Goal: Task Accomplishment & Management: Manage account settings

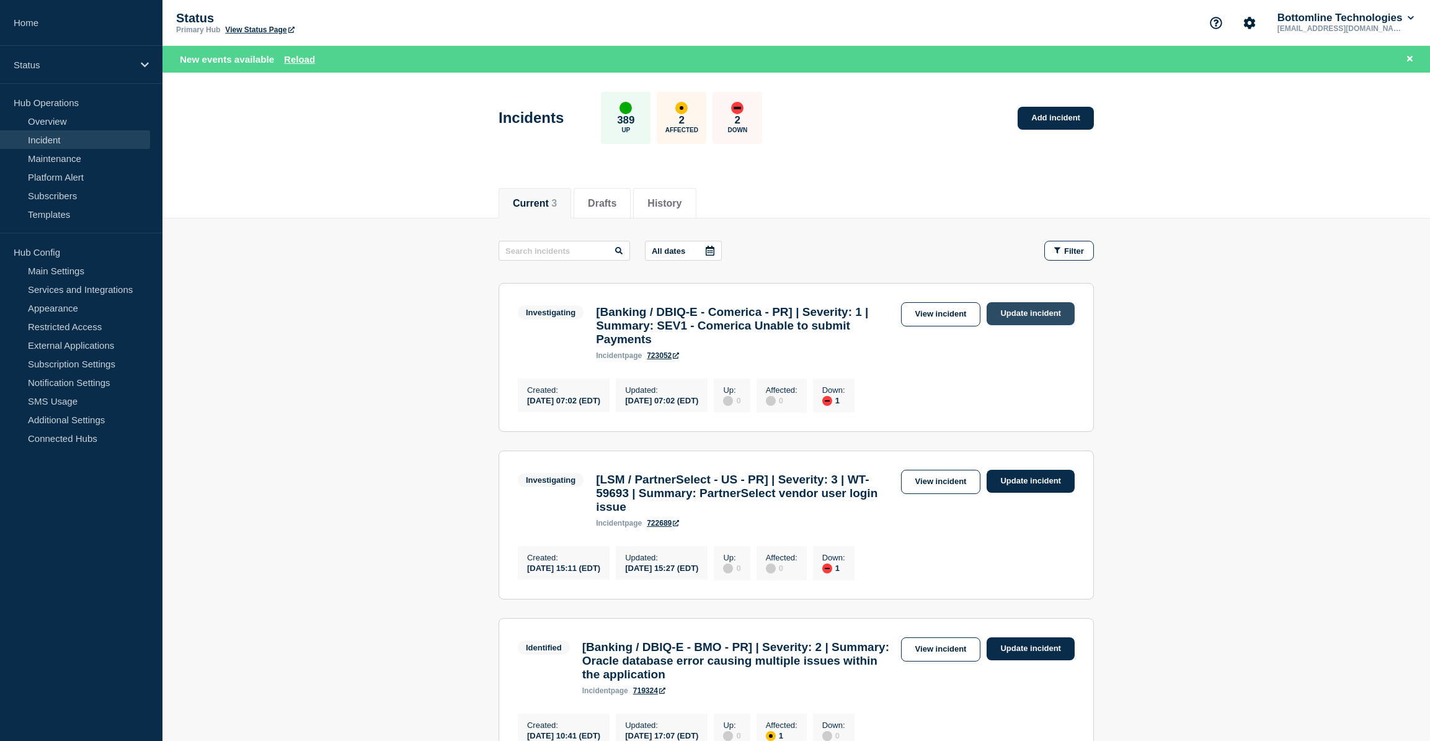
click at [1051, 311] on link "Update incident" at bounding box center [1031, 313] width 88 height 23
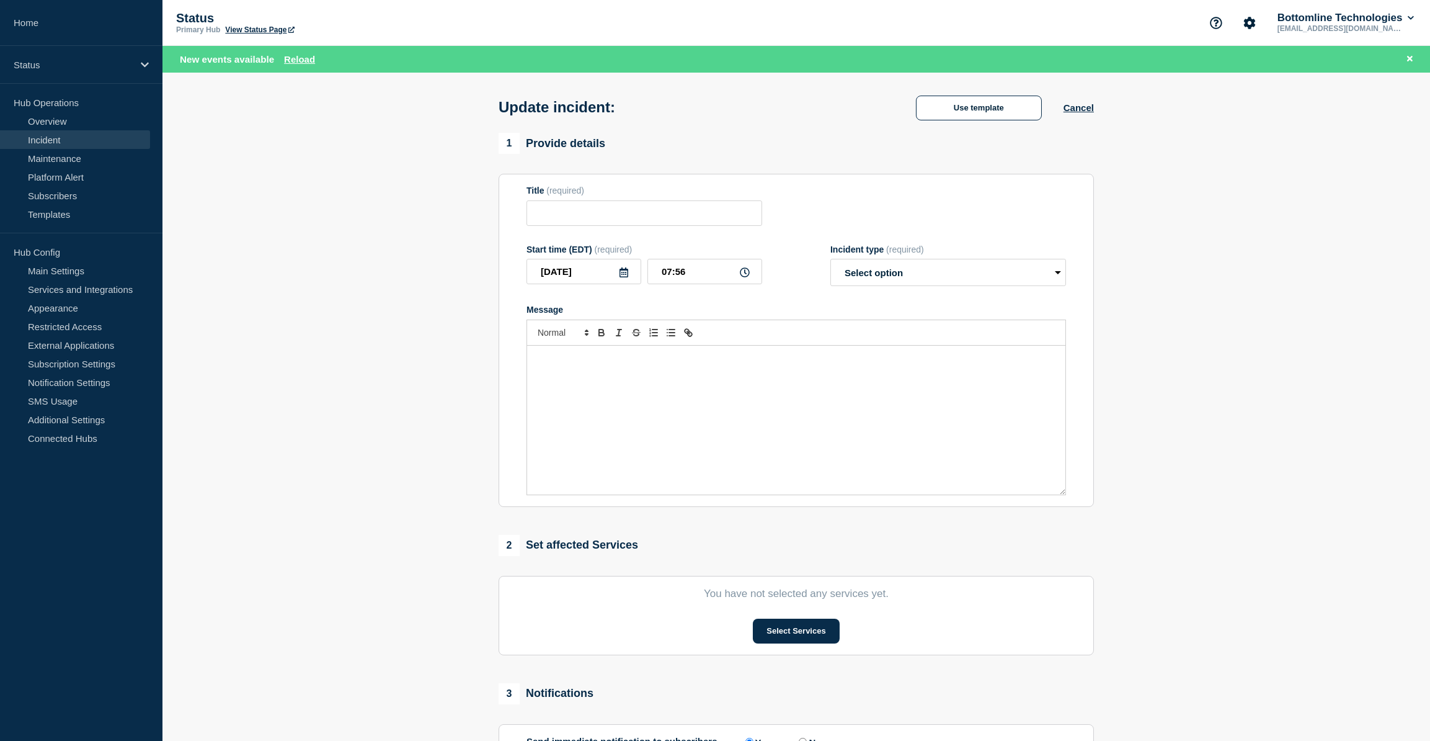
type input "[Banking / DBIQ-E - Comerica - PR] | Severity: 1 | Summary: SEV1 - Comerica Una…"
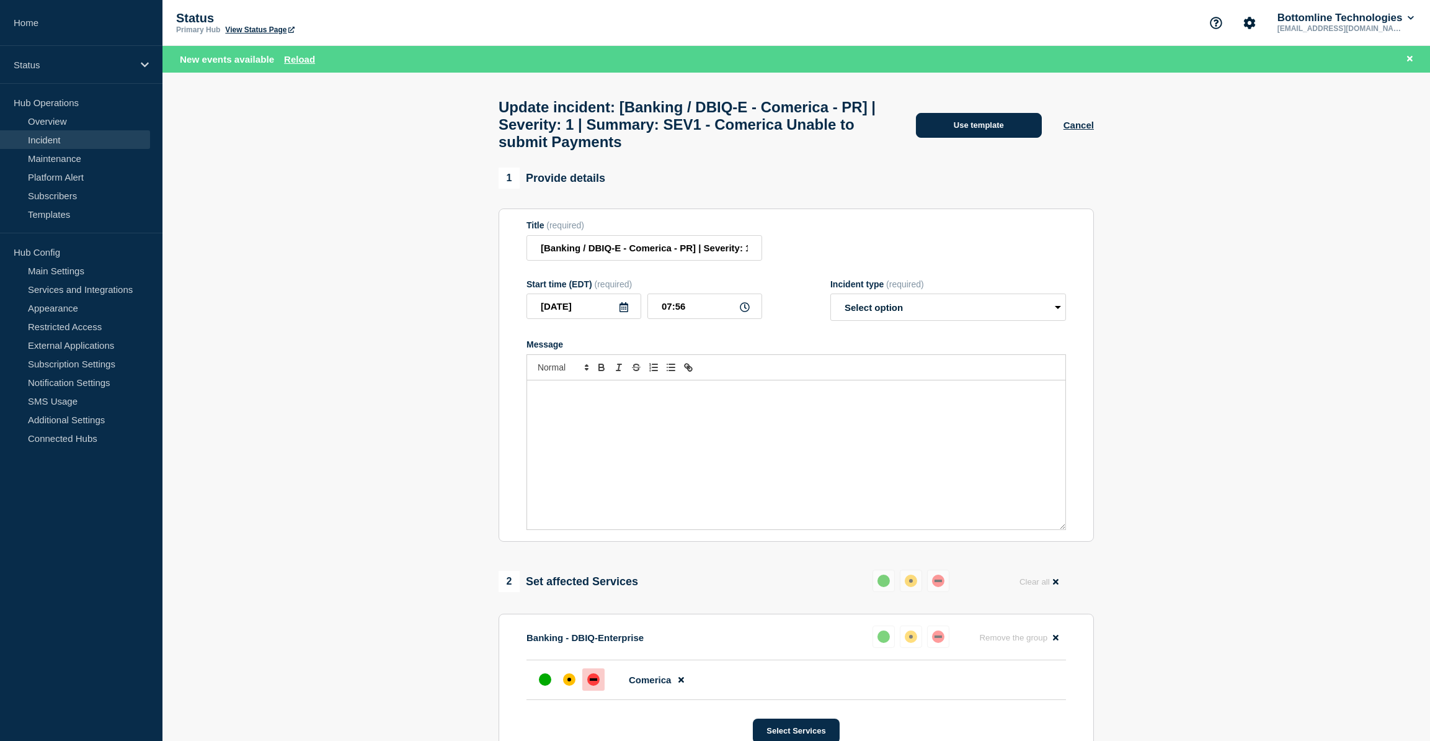
click at [958, 137] on button "Use template" at bounding box center [979, 125] width 126 height 25
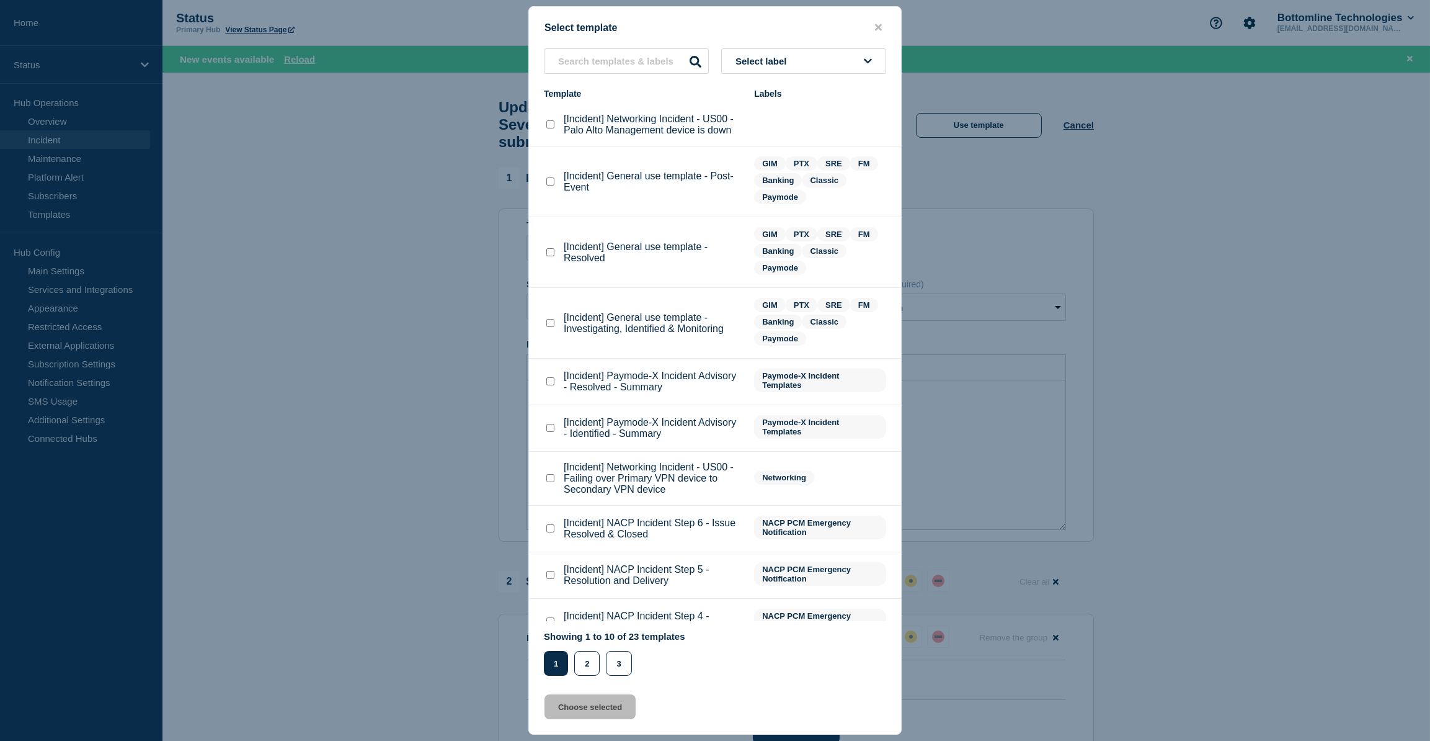
click at [550, 255] on checkbox"] "[Incident] General use template - Resolved checkbox" at bounding box center [550, 252] width 8 height 8
checkbox checkbox"] "true"
click at [595, 706] on button "Choose selected" at bounding box center [590, 706] width 91 height 25
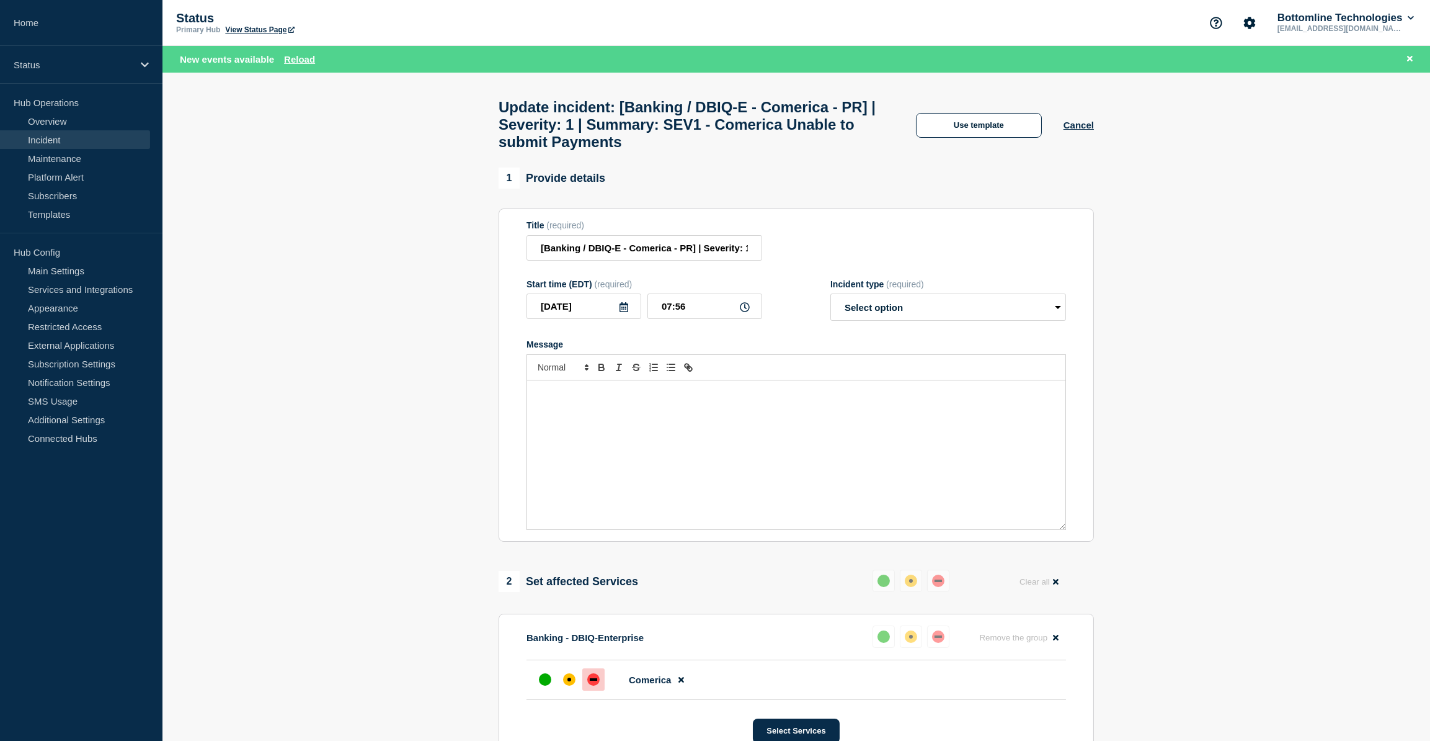
select select "resolved"
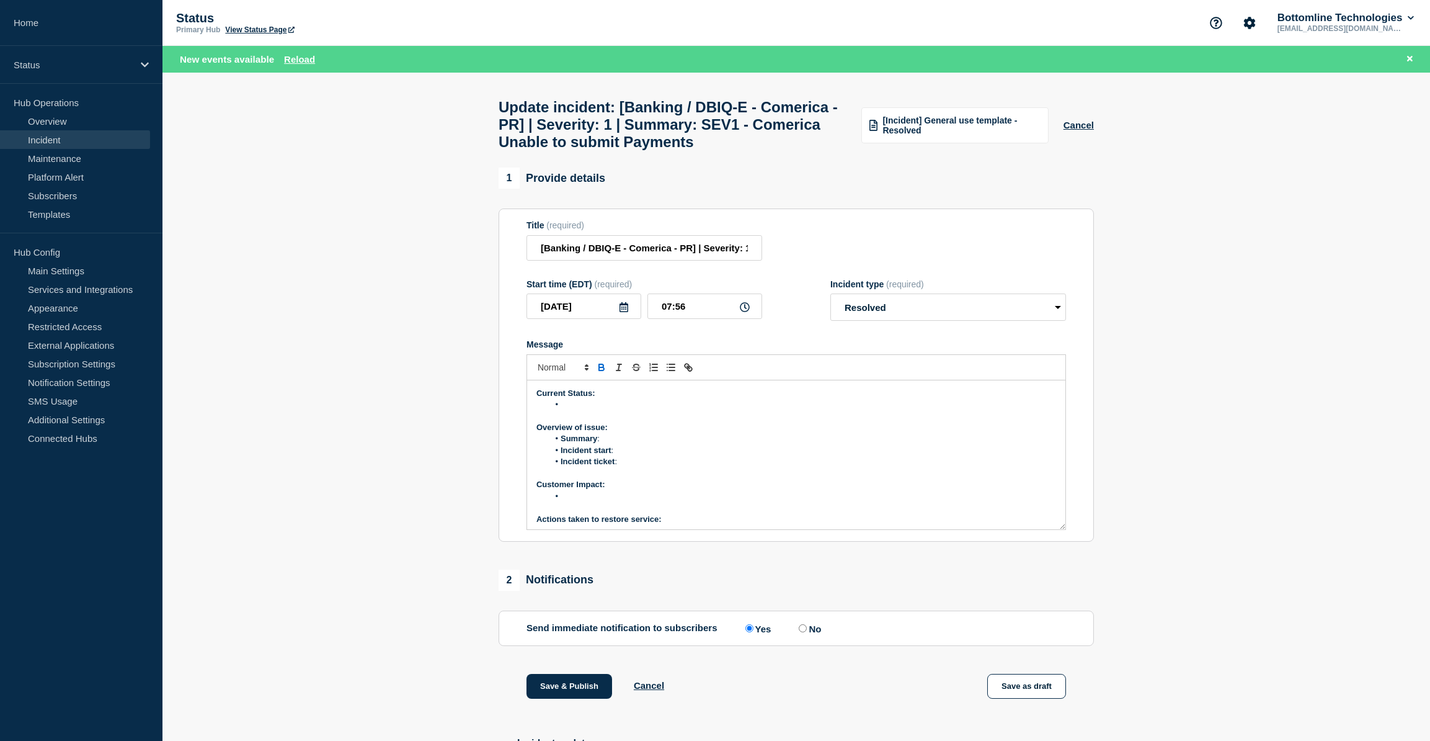
scroll to position [179, 0]
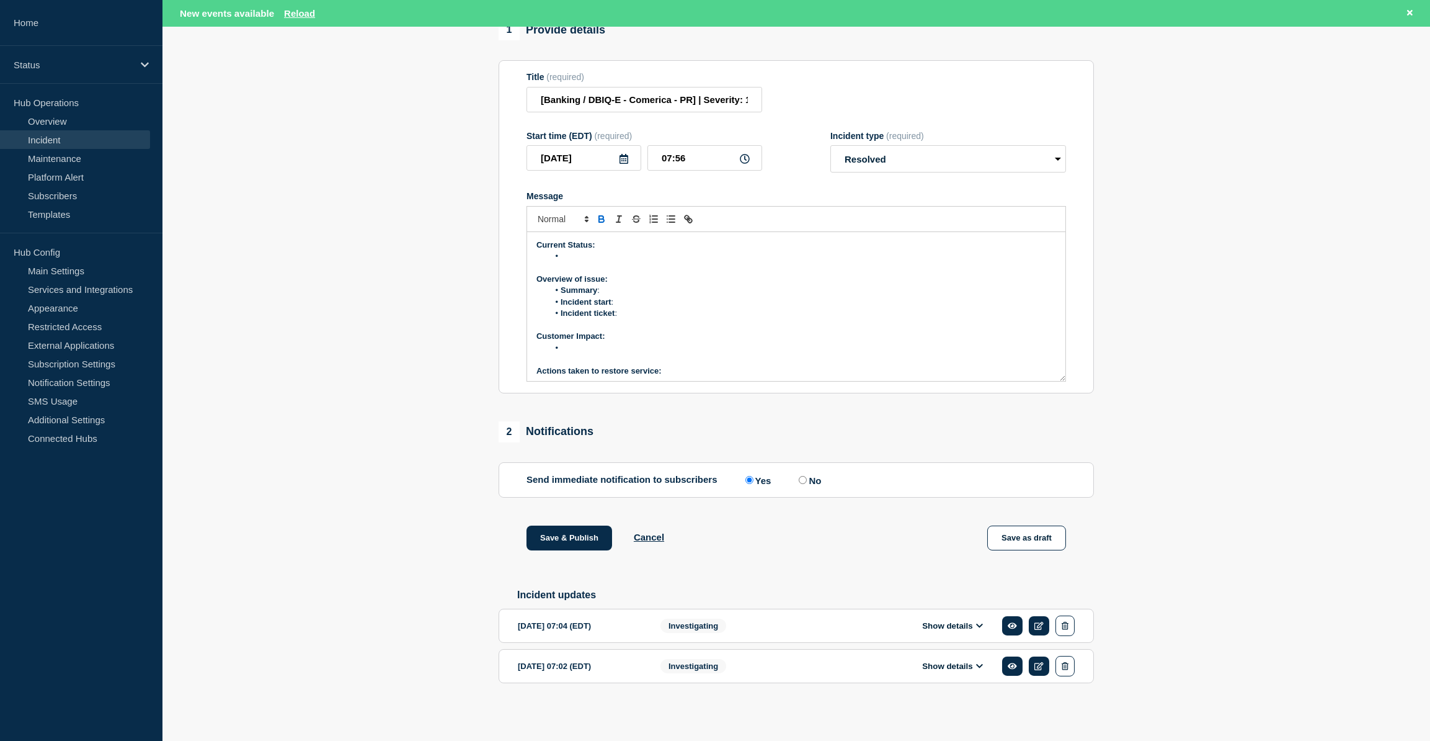
click at [742, 635] on div "Investigating" at bounding box center [740, 625] width 158 height 20
click at [955, 631] on button "Show details" at bounding box center [953, 625] width 68 height 11
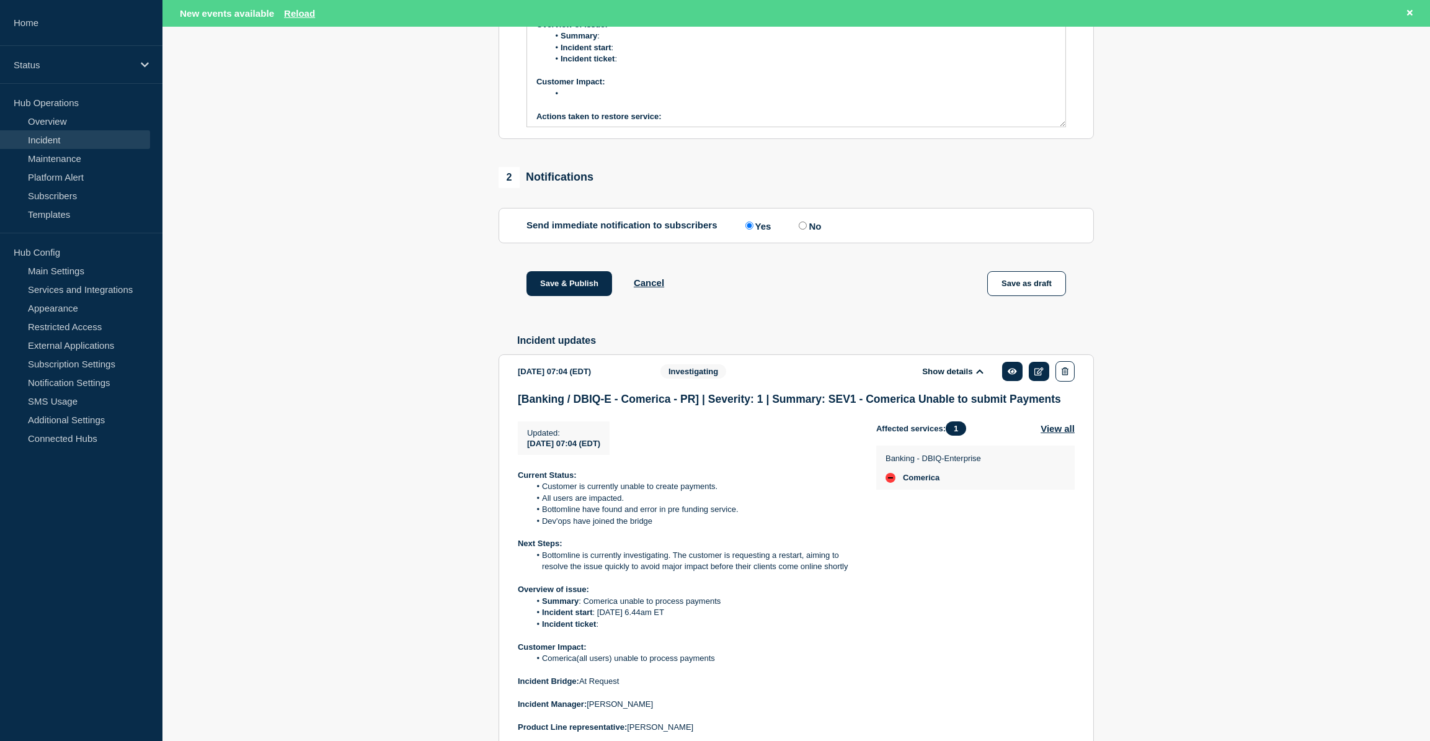
scroll to position [405, 0]
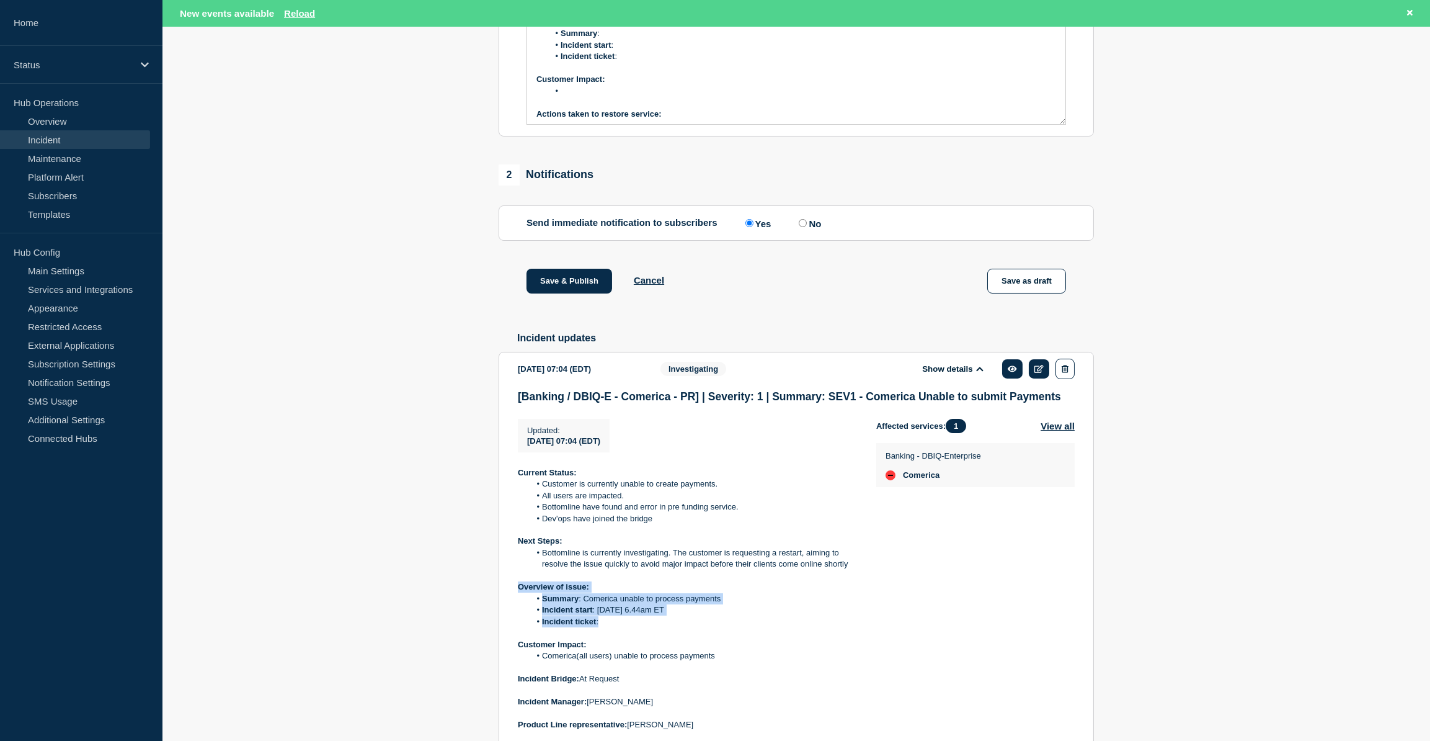
drag, startPoint x: 516, startPoint y: 620, endPoint x: 711, endPoint y: 652, distance: 198.0
click at [711, 652] on section "[DATE] 07:04 (EDT) Show details Investigating [Banking / DBIQ-E - Comerica - PR…" at bounding box center [796, 561] width 595 height 418
copy div "Overview of issue: Summary : Comerica unable to process payments Incident start…"
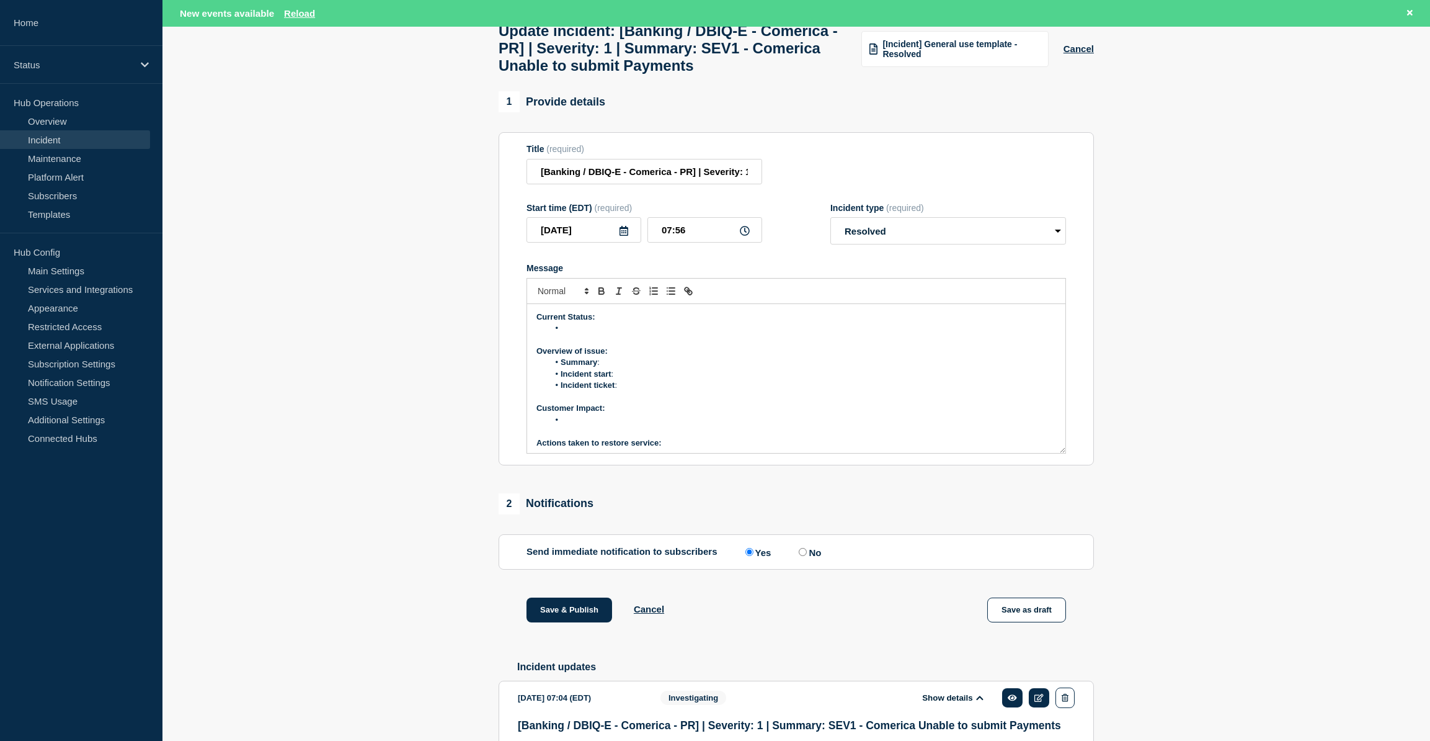
scroll to position [66, 0]
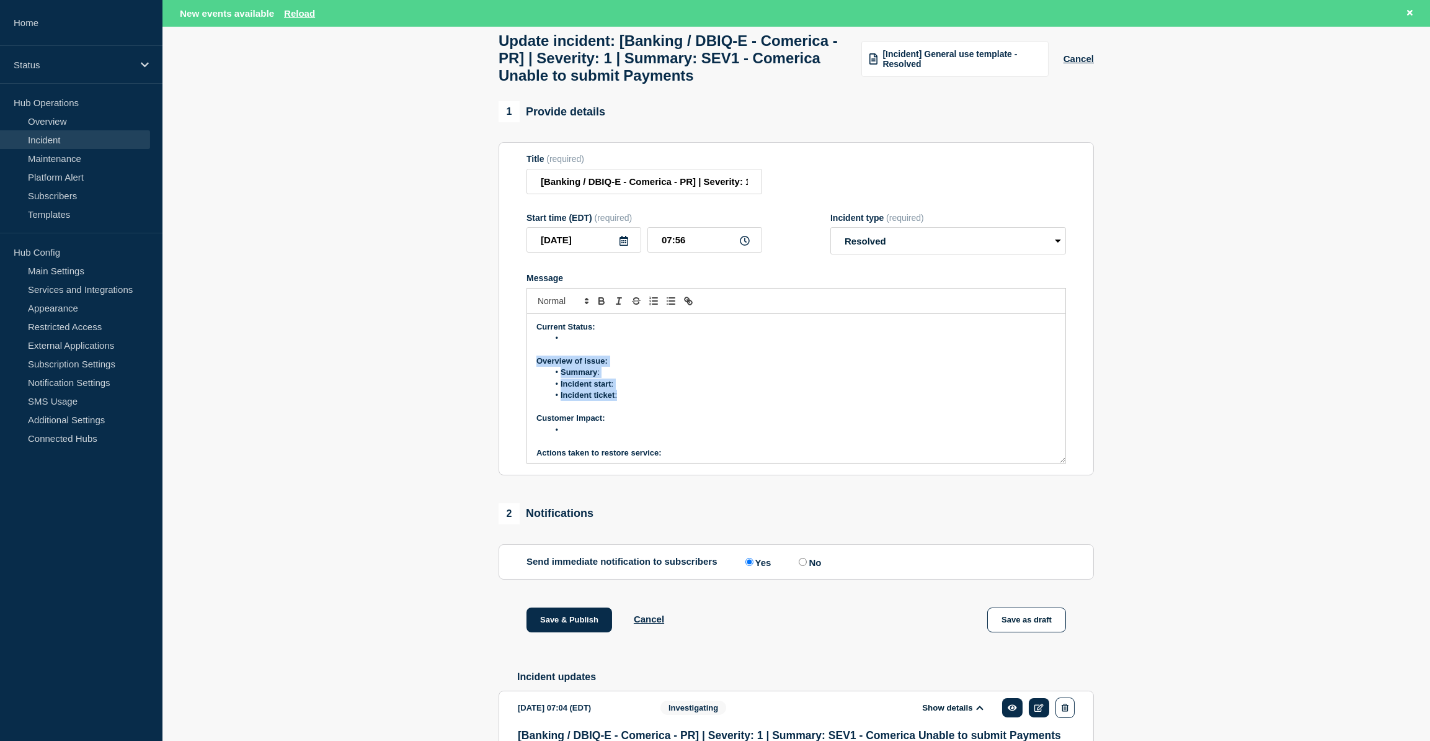
drag, startPoint x: 537, startPoint y: 395, endPoint x: 667, endPoint y: 426, distance: 133.4
click at [667, 426] on div "Current Status: Overview of issue: Summary : Incident start : Incident ticket :…" at bounding box center [796, 388] width 538 height 149
paste div "Message"
click at [831, 390] on li "Incident start : [DATE] 6.44am ET" at bounding box center [803, 383] width 508 height 11
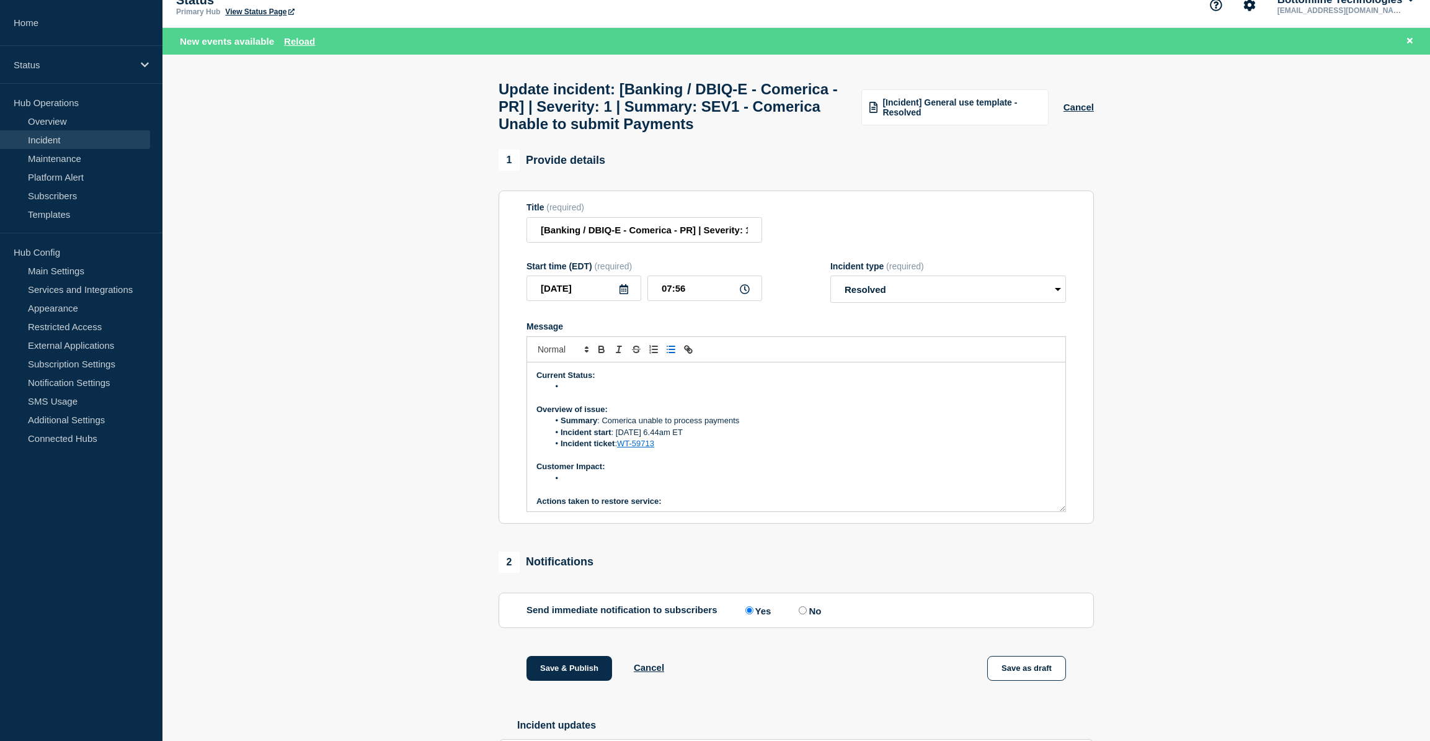
scroll to position [0, 0]
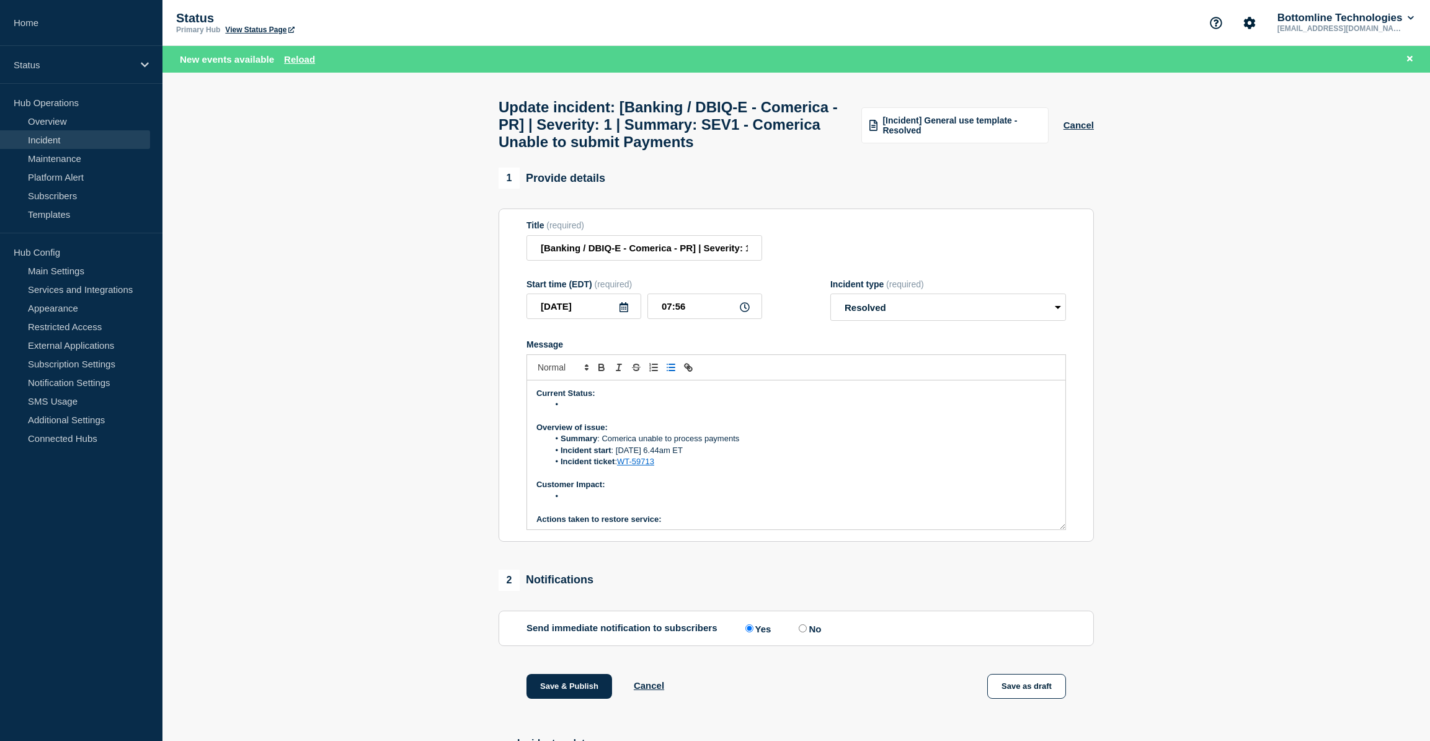
click at [591, 410] on li "Message" at bounding box center [803, 404] width 508 height 11
drag, startPoint x: 562, startPoint y: 435, endPoint x: 951, endPoint y: 448, distance: 389.2
click at [951, 448] on div "Current Status: Comerica are seeing they made changes last night on the firewal…" at bounding box center [796, 454] width 538 height 149
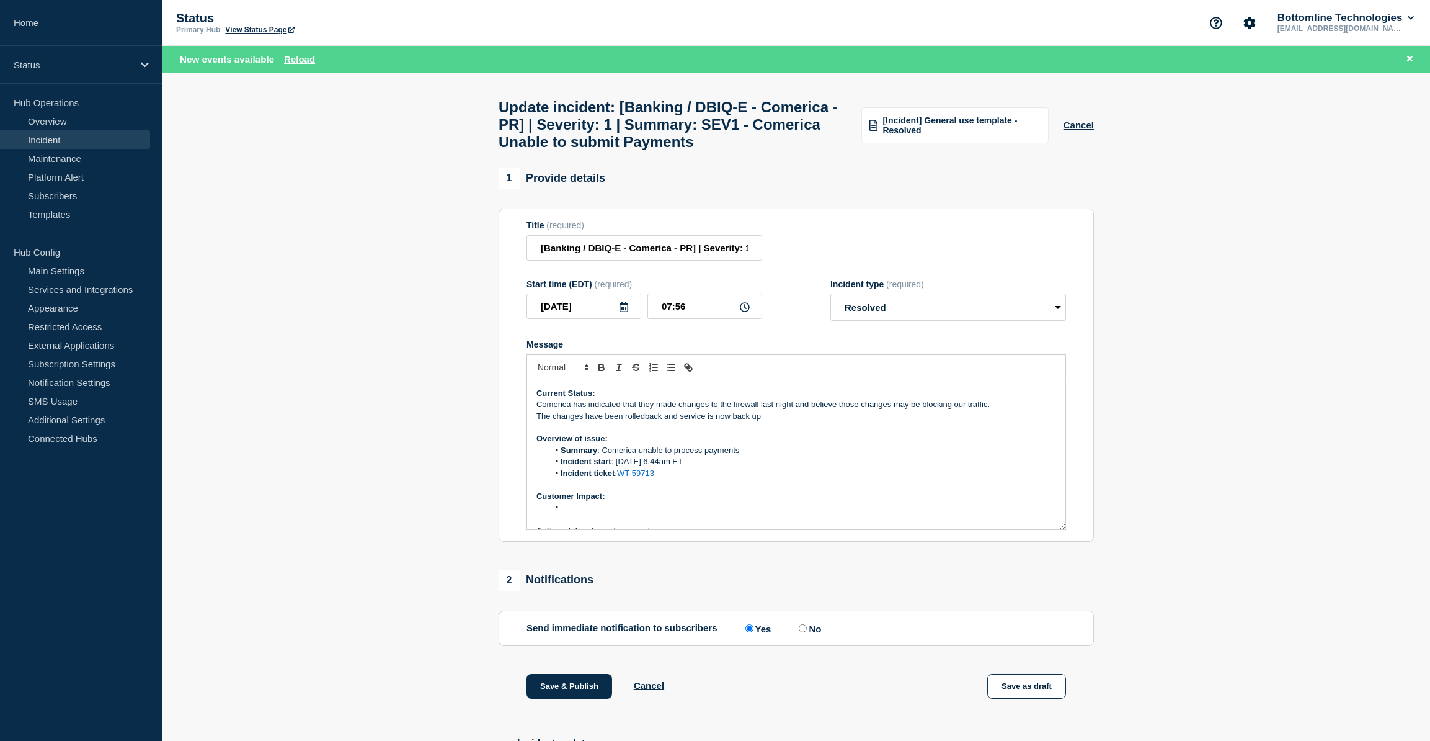
click at [648, 422] on p "The changes have been rolledback and service is now back up" at bounding box center [797, 416] width 520 height 11
click at [602, 513] on li "Message" at bounding box center [803, 507] width 508 height 11
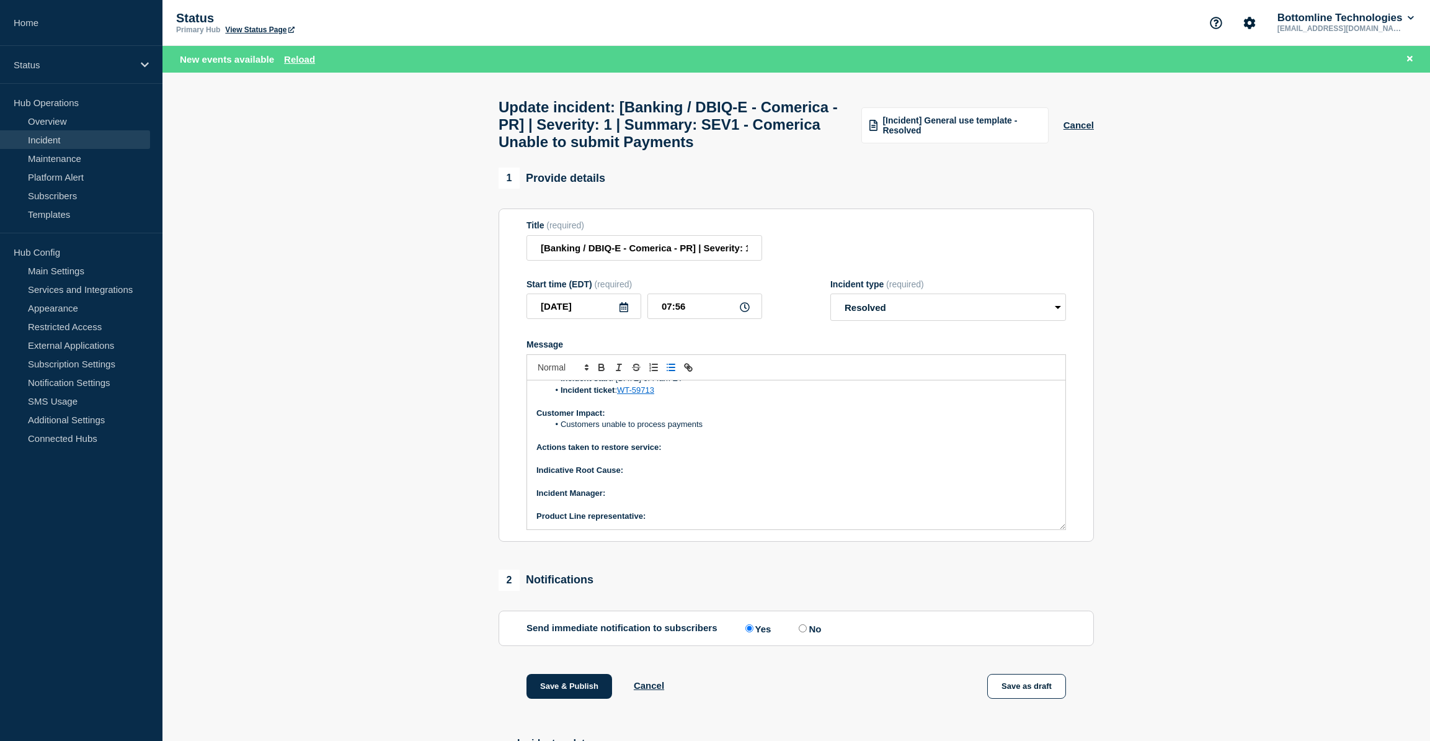
click at [674, 453] on p "Actions taken to restore service:" at bounding box center [797, 447] width 520 height 11
drag, startPoint x: 799, startPoint y: 477, endPoint x: 664, endPoint y: 481, distance: 135.3
click at [664, 453] on p "Actions taken to restore service: [PERSON_NAME] Back of firewall chamges" at bounding box center [797, 447] width 520 height 11
click at [786, 453] on p "Actions taken to restore service: [PERSON_NAME] Back of firewall chamges" at bounding box center [797, 447] width 520 height 11
click at [679, 452] on strong "Actions taken to restore service: [PERSON_NAME] Back of firewall changes" at bounding box center [683, 446] width 292 height 9
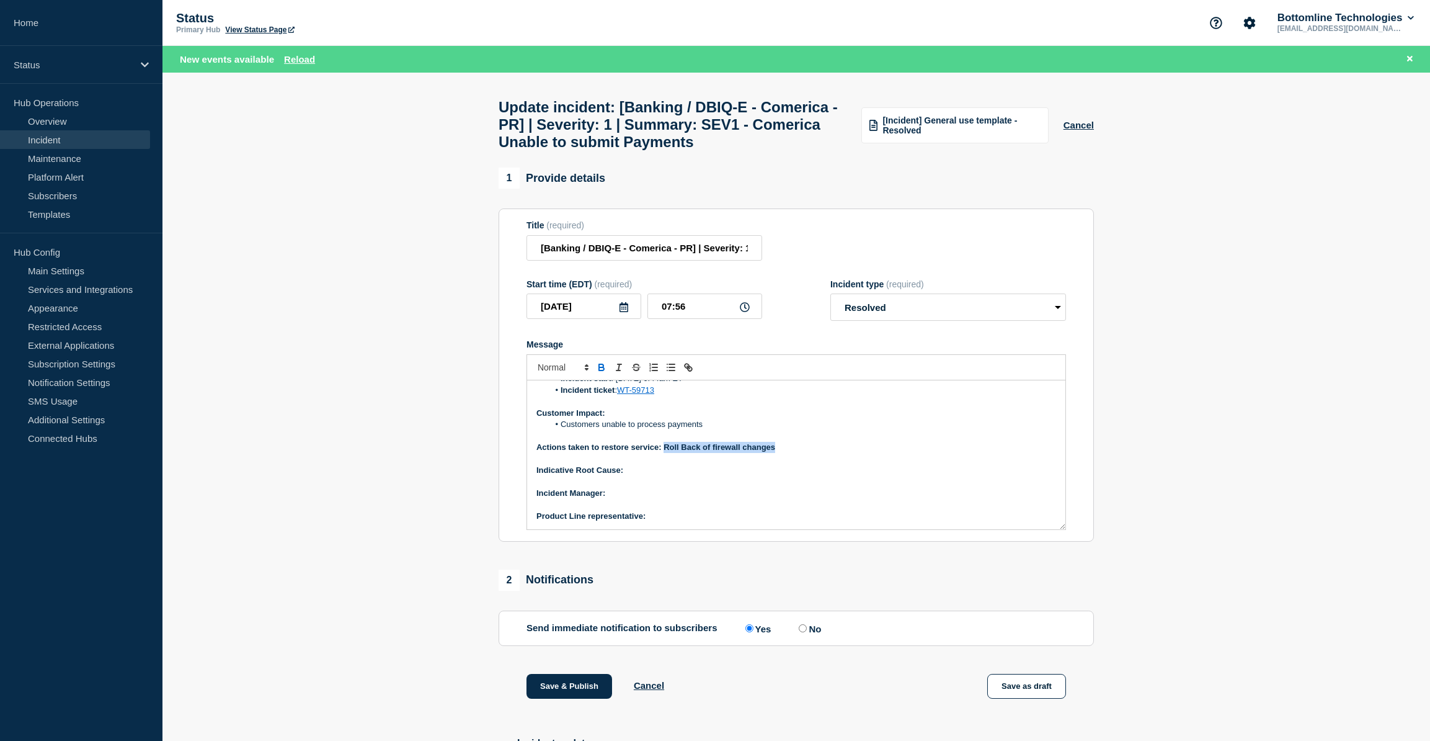
drag, startPoint x: 790, startPoint y: 477, endPoint x: 665, endPoint y: 481, distance: 124.7
click at [665, 453] on p "Actions taken to restore service: Roll Back of firewall changes" at bounding box center [797, 447] width 520 height 11
click at [603, 373] on icon "Toggle bold text" at bounding box center [601, 367] width 11 height 11
click at [643, 476] on p "Indicative Root Cause:" at bounding box center [797, 470] width 520 height 11
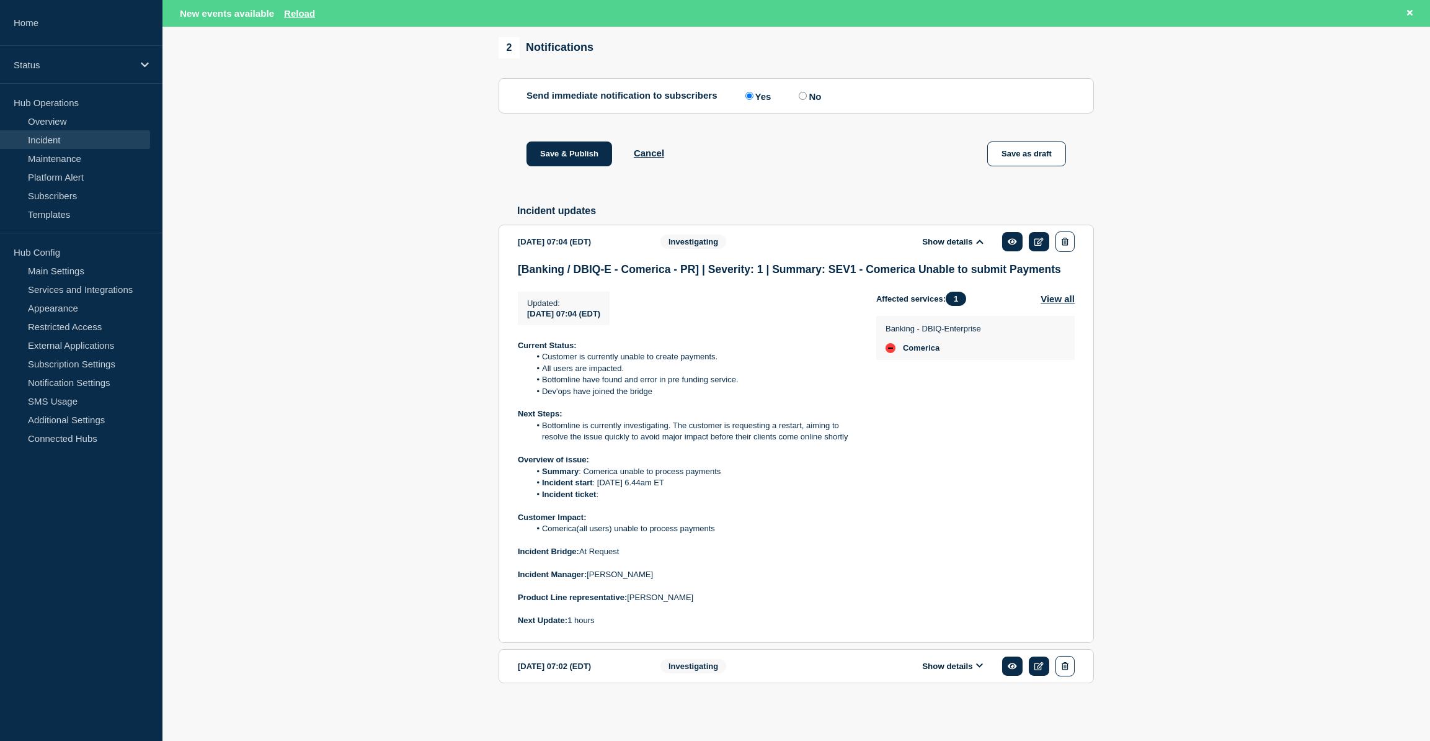
scroll to position [565, 0]
drag, startPoint x: 518, startPoint y: 574, endPoint x: 689, endPoint y: 600, distance: 172.5
click at [689, 600] on div "Current Status: Customer is currently unable to create payments. All users are …" at bounding box center [687, 483] width 339 height 286
copy div "Incident Manager: [PERSON_NAME] Product Line representative: [PERSON_NAME]"
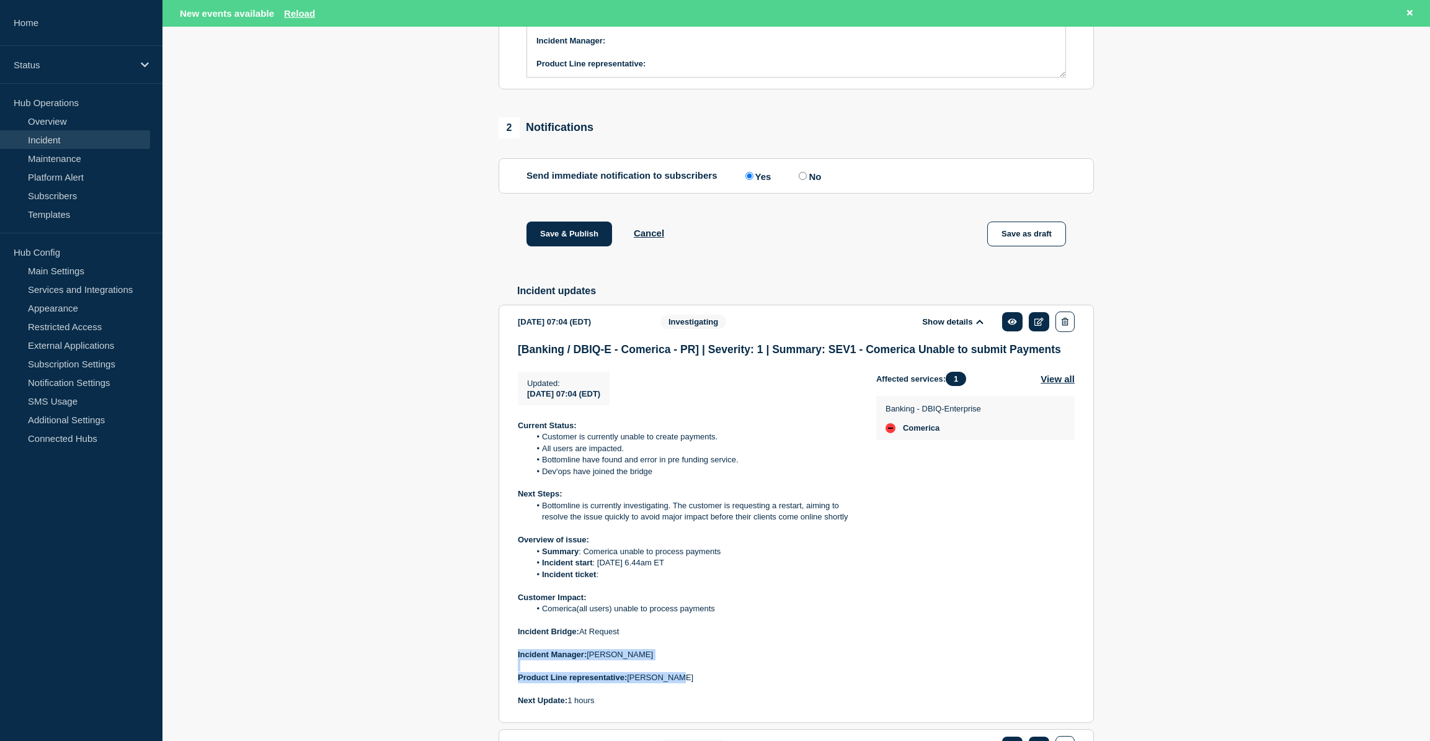
scroll to position [339, 0]
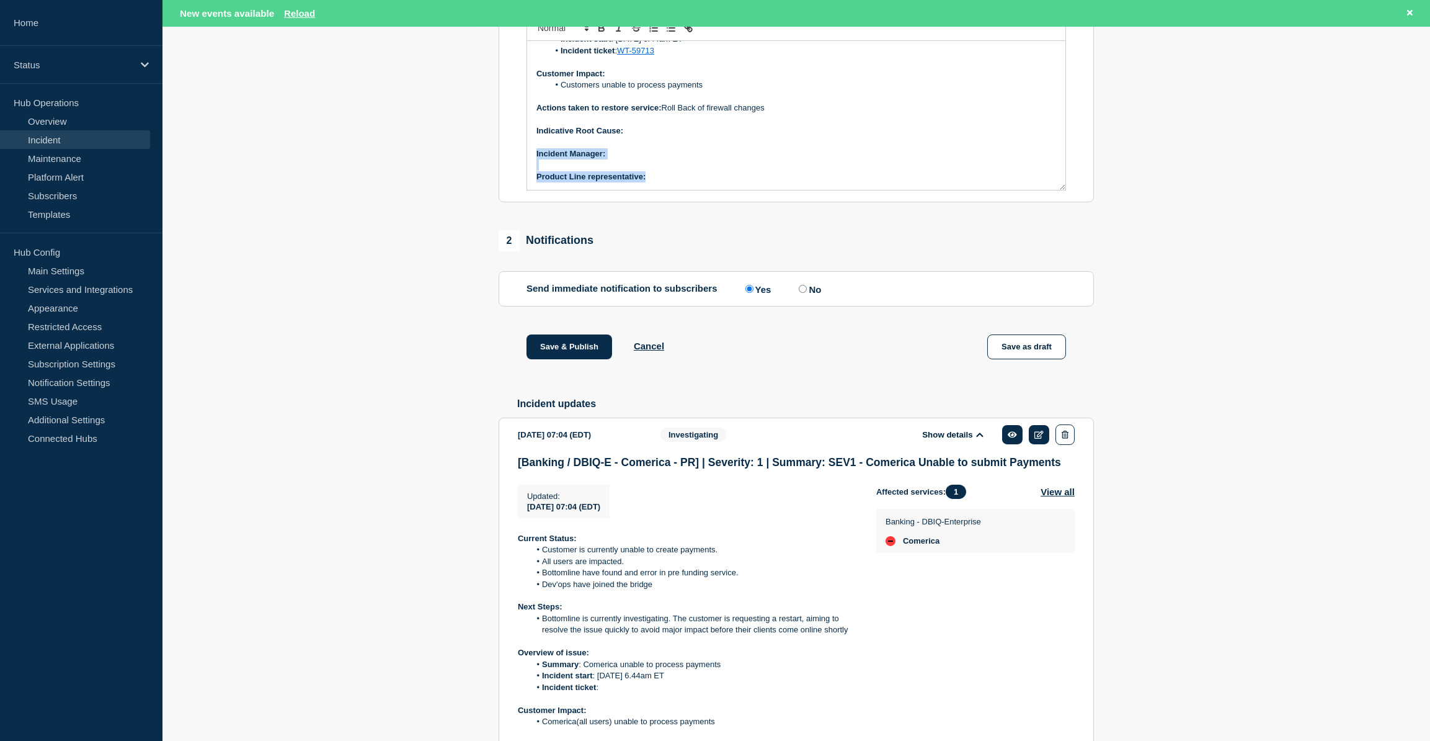
drag, startPoint x: 534, startPoint y: 182, endPoint x: 664, endPoint y: 213, distance: 133.3
click at [664, 190] on div "Current Status: Comerica has indicated that they made changes to the firewall l…" at bounding box center [796, 115] width 538 height 149
click at [630, 136] on p "Indicative Root Cause:" at bounding box center [797, 130] width 520 height 11
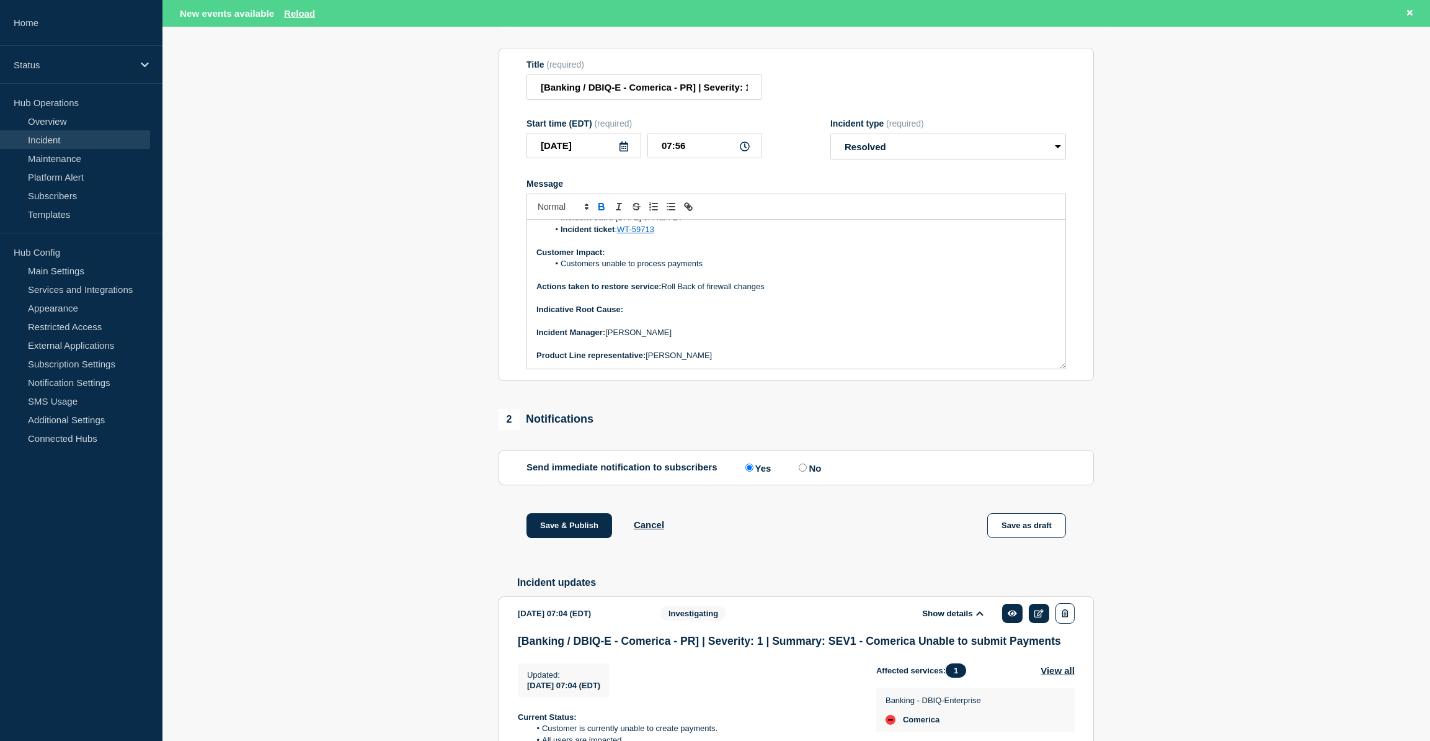
scroll to position [227, 0]
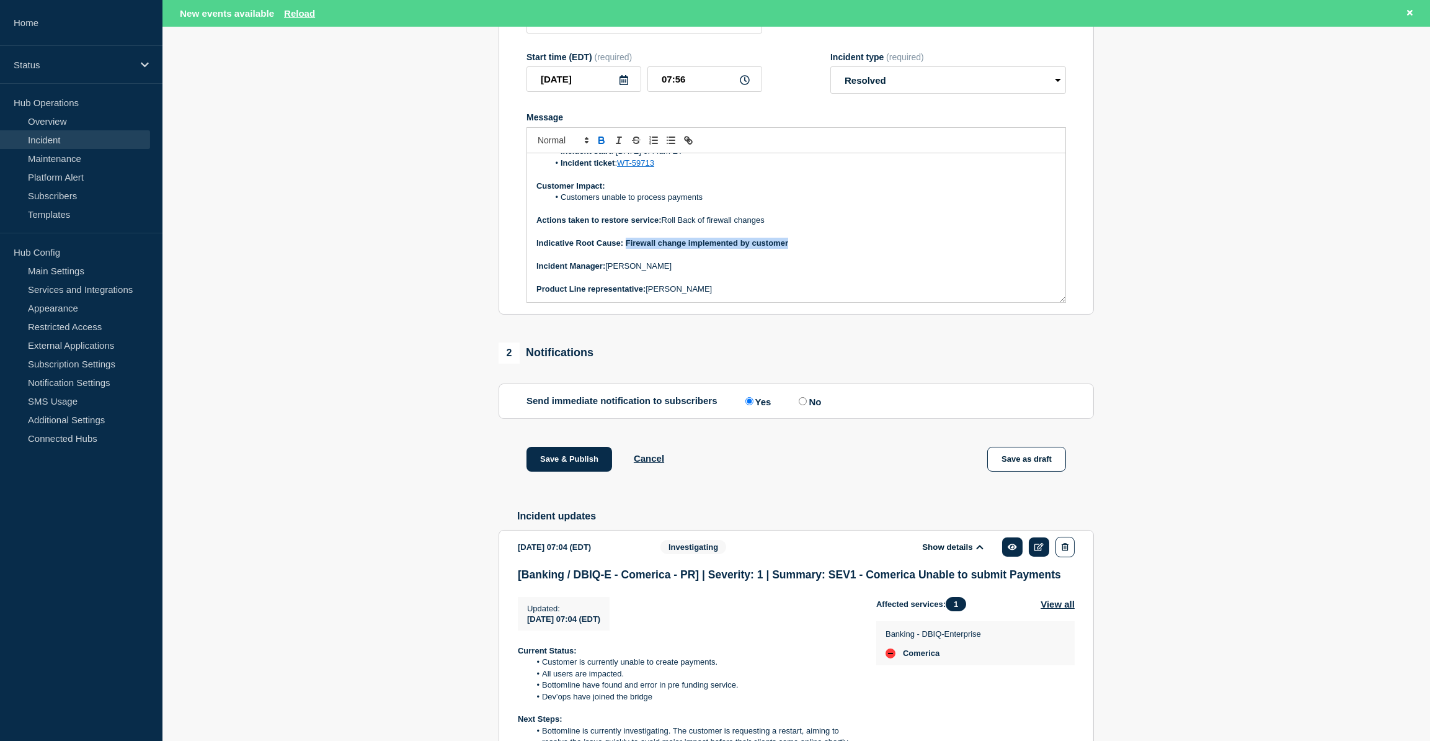
drag, startPoint x: 798, startPoint y: 269, endPoint x: 625, endPoint y: 277, distance: 173.3
click at [625, 249] on p "Indicative Root Cause: Firewall change implemented by customer" at bounding box center [797, 243] width 520 height 11
click at [599, 143] on icon "Toggle bold text" at bounding box center [601, 141] width 5 height 3
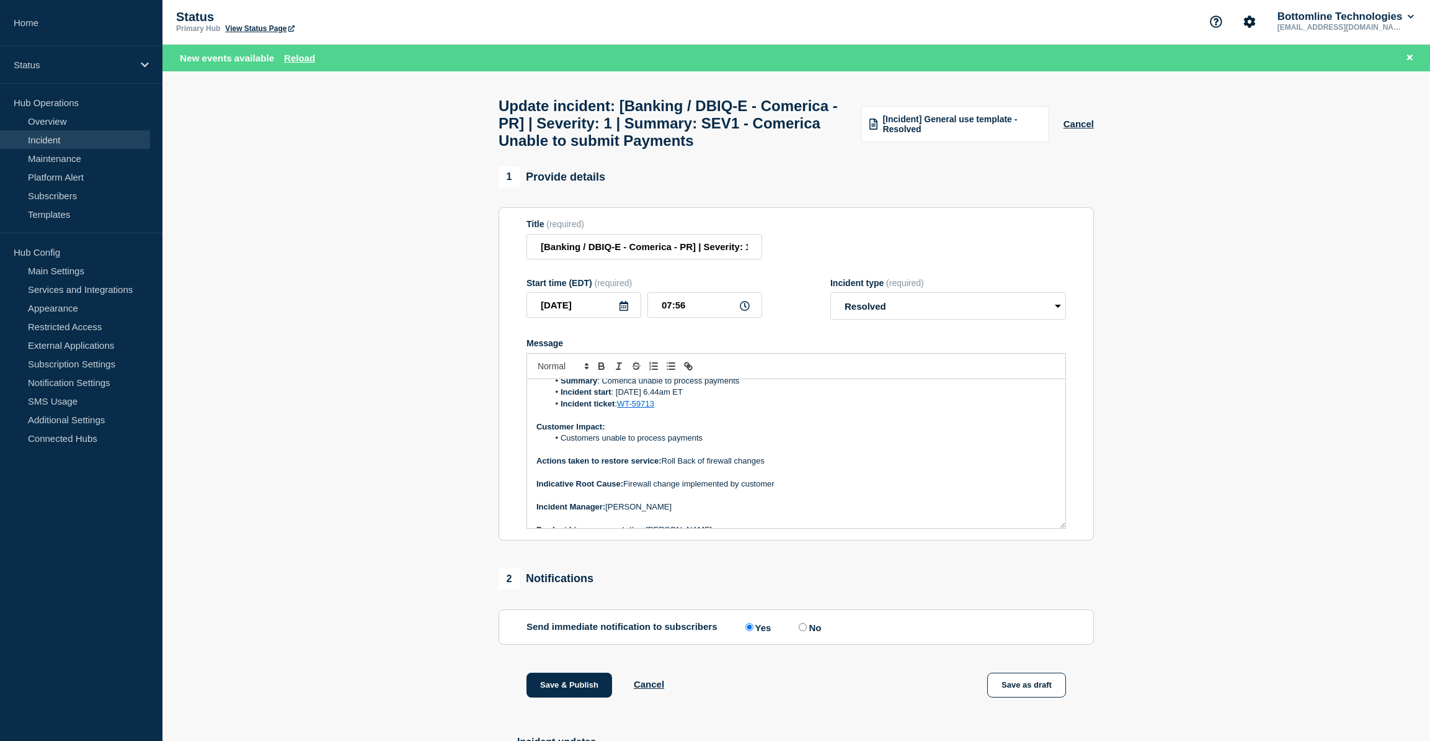
scroll to position [83, 0]
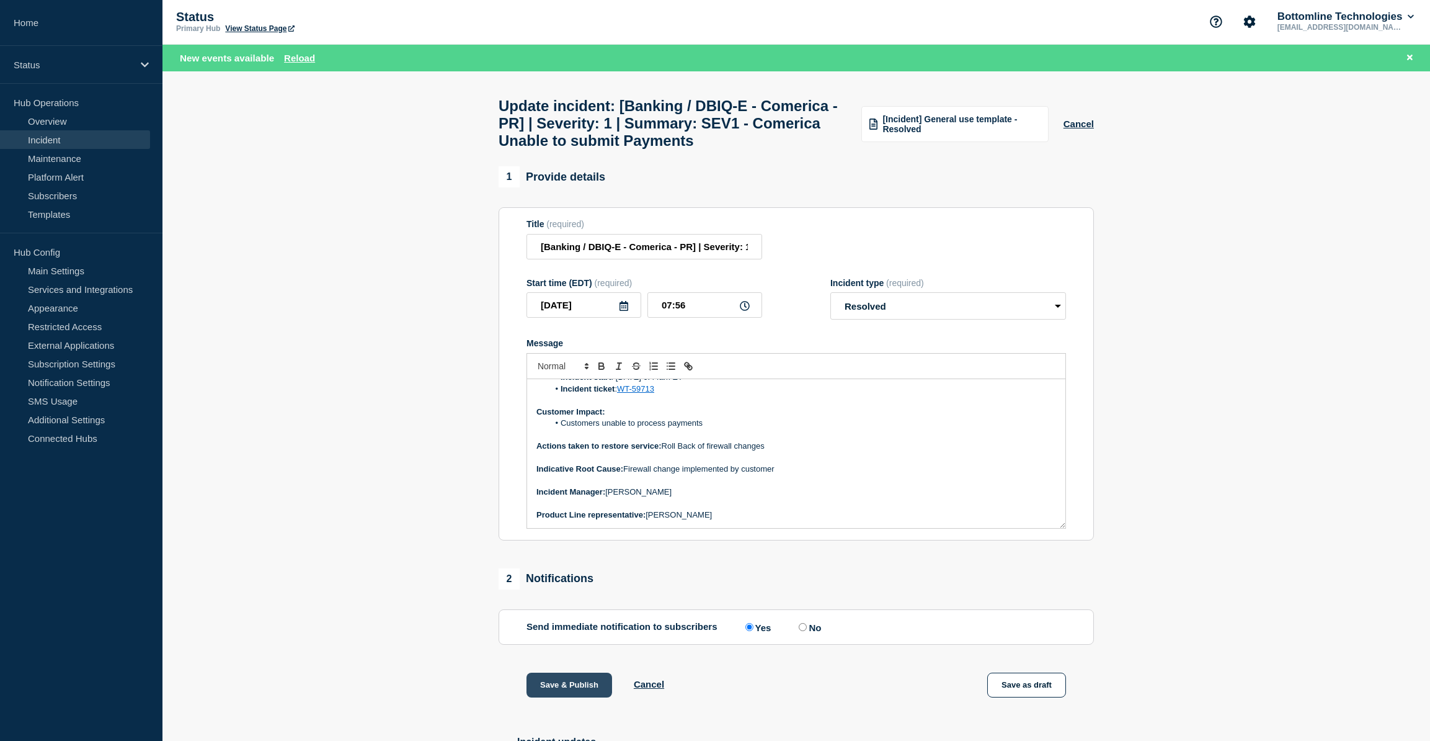
click at [546, 697] on button "Save & Publish" at bounding box center [570, 684] width 86 height 25
